Goal: Task Accomplishment & Management: Complete application form

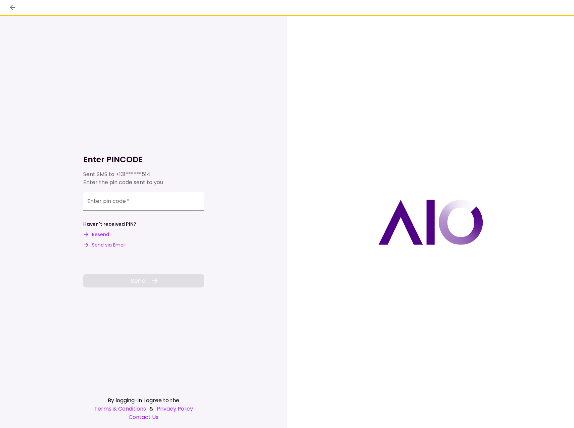
click at [104, 204] on div "Enter pin code   *" at bounding box center [143, 201] width 121 height 19
click at [98, 199] on div "Enter pin code   *" at bounding box center [143, 201] width 121 height 19
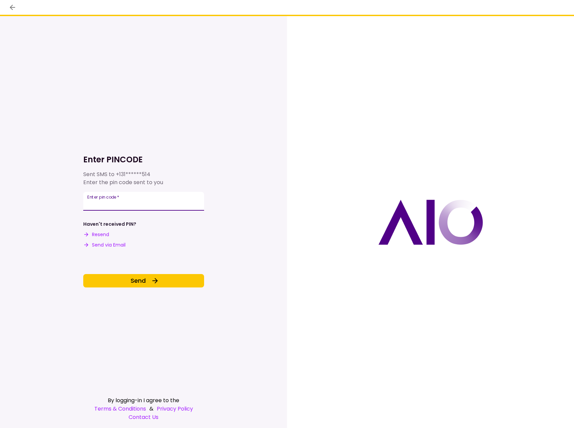
type input "******"
